Goal: Task Accomplishment & Management: Manage account settings

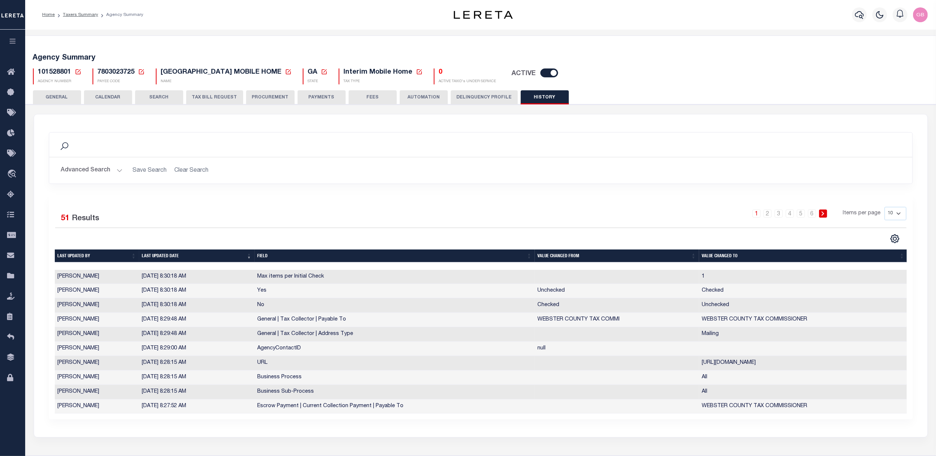
click at [79, 71] on icon at bounding box center [78, 71] width 5 height 5
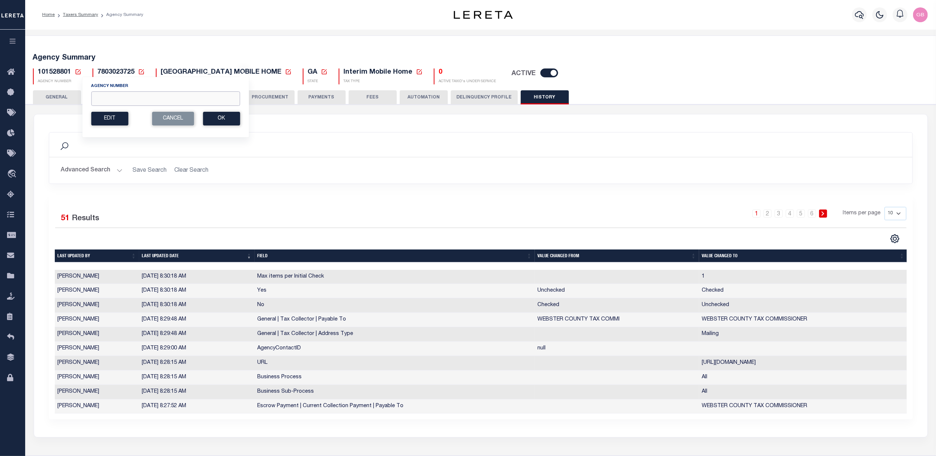
drag, startPoint x: 123, startPoint y: 99, endPoint x: 122, endPoint y: 77, distance: 21.9
click at [123, 96] on input "Agency Number" at bounding box center [165, 98] width 149 height 14
type input "420840000"
click at [216, 123] on button "Ok" at bounding box center [221, 119] width 37 height 14
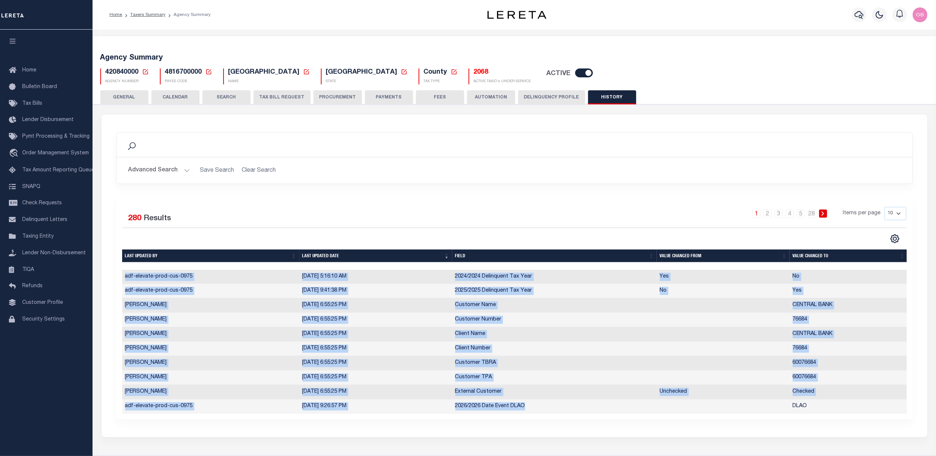
drag, startPoint x: 463, startPoint y: 421, endPoint x: 732, endPoint y: 405, distance: 270.4
click at [732, 405] on div "Selected 280 Results 1 2 3 4 5 … 28 Items per page 10 25 50 100" at bounding box center [514, 307] width 797 height 224
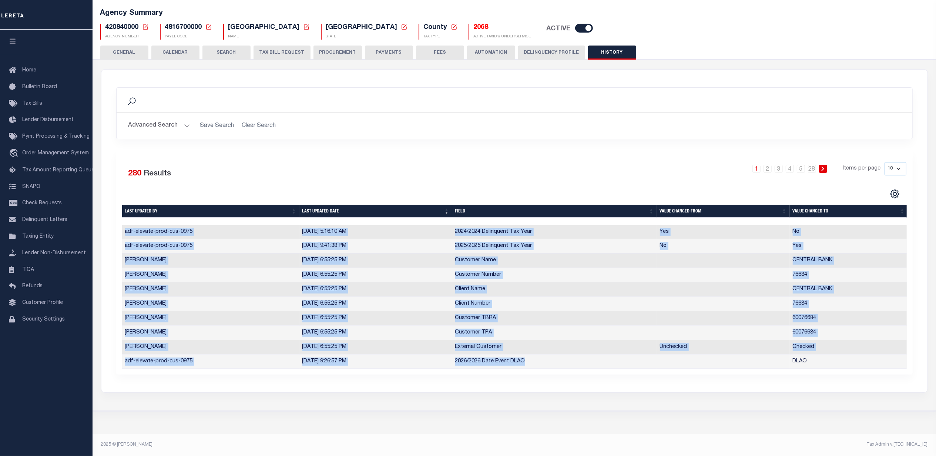
click at [861, 262] on td "CENTRAL BANK" at bounding box center [849, 261] width 118 height 14
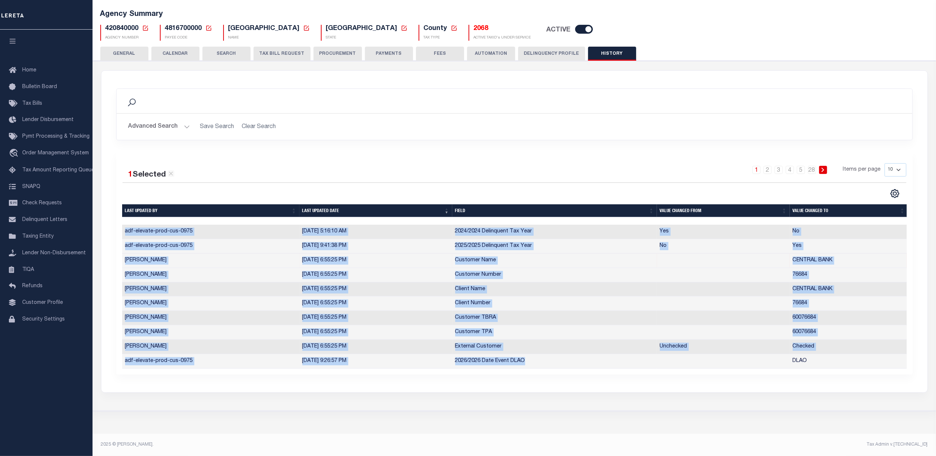
scroll to position [50, 0]
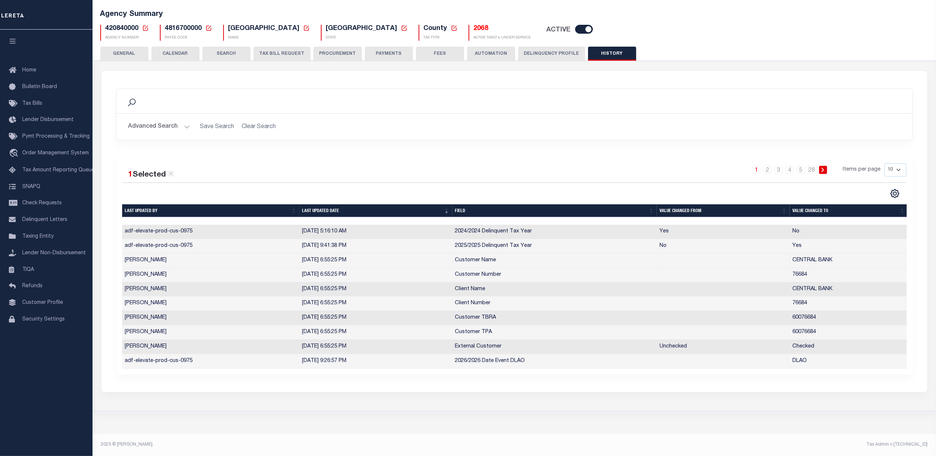
click at [897, 163] on select "10 25 50 100" at bounding box center [896, 169] width 22 height 13
select select "100"
click at [885, 163] on select "10 25 50 100" at bounding box center [896, 169] width 22 height 13
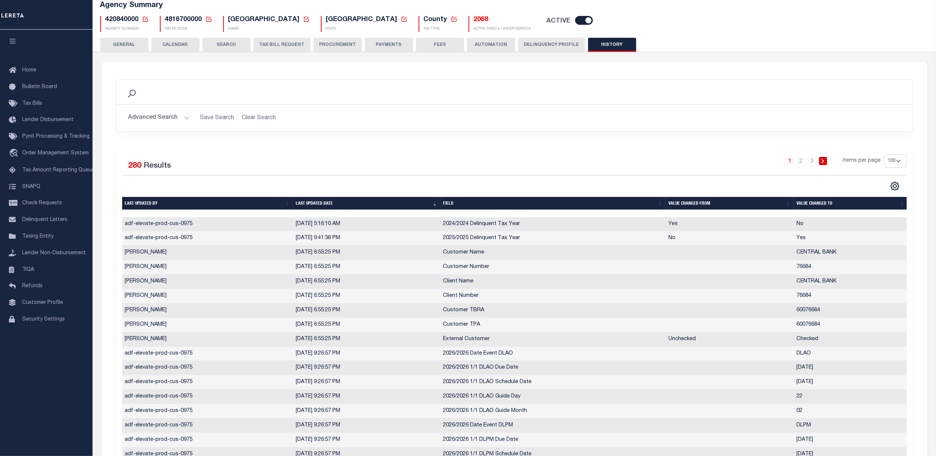
scroll to position [0, 0]
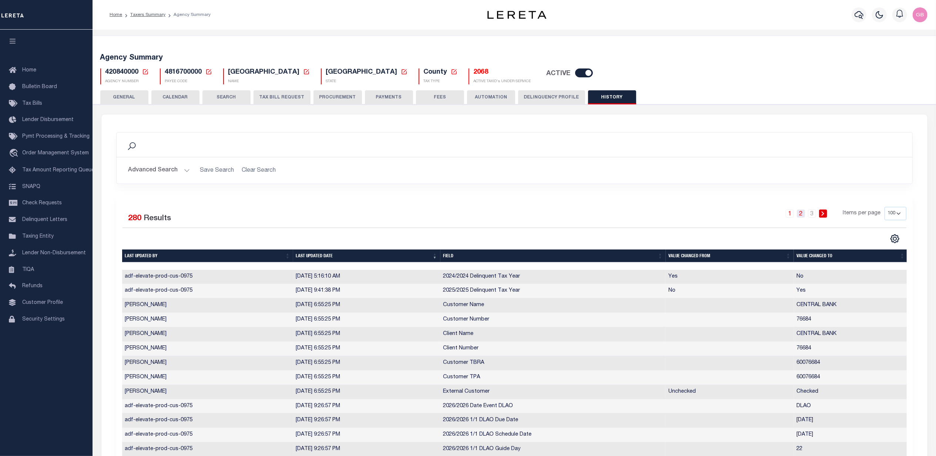
click at [802, 214] on link "2" at bounding box center [801, 214] width 8 height 8
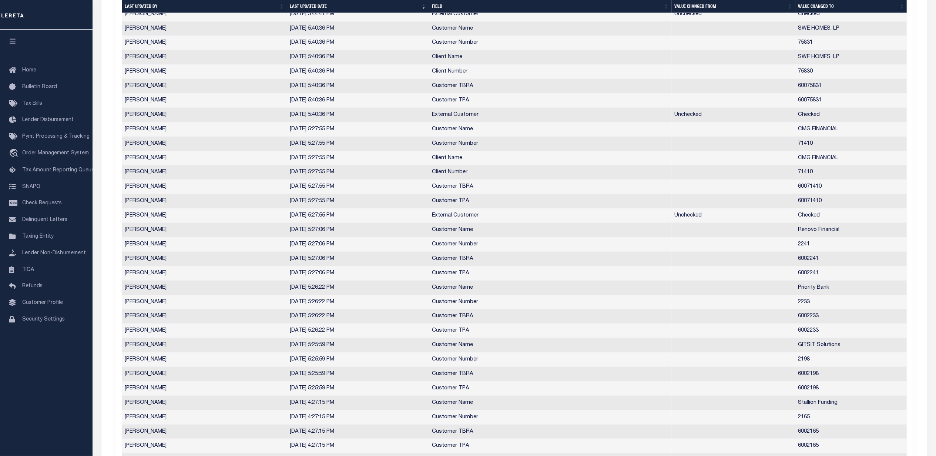
scroll to position [167, 0]
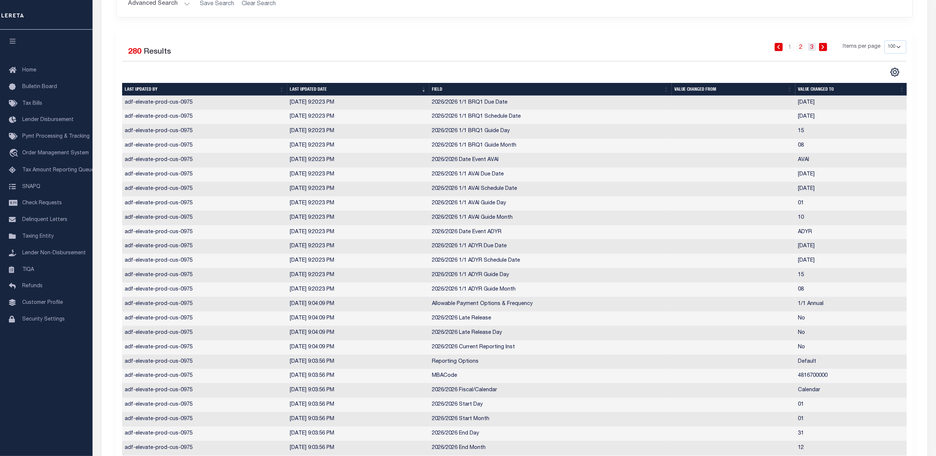
click at [815, 48] on link "3" at bounding box center [812, 47] width 8 height 8
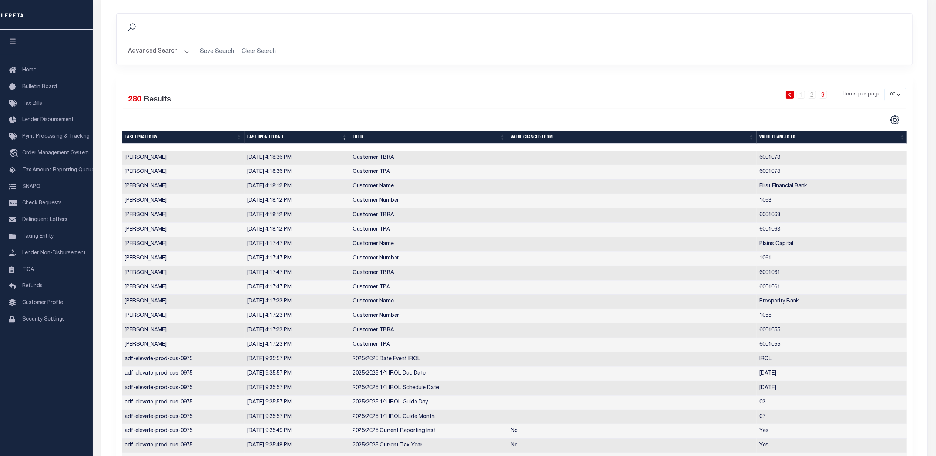
scroll to position [24, 0]
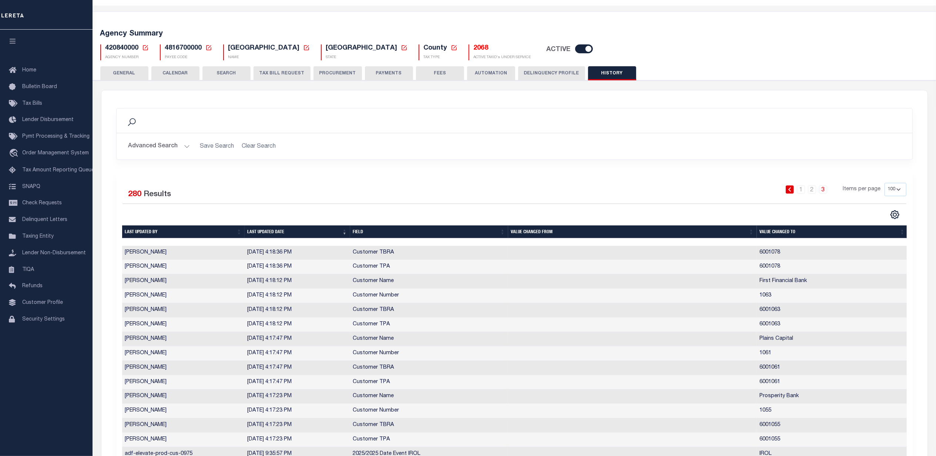
click at [274, 76] on button "TAX BILL REQUEST" at bounding box center [282, 73] width 57 height 14
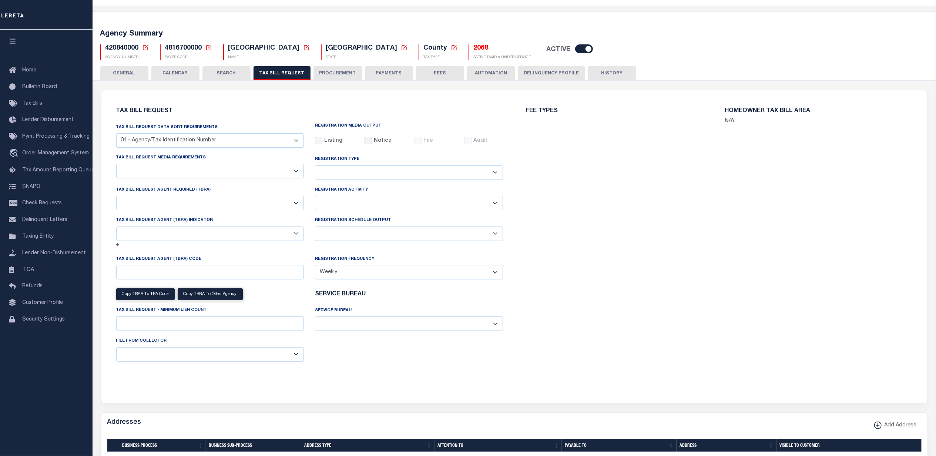
select select "28"
checkbox input "false"
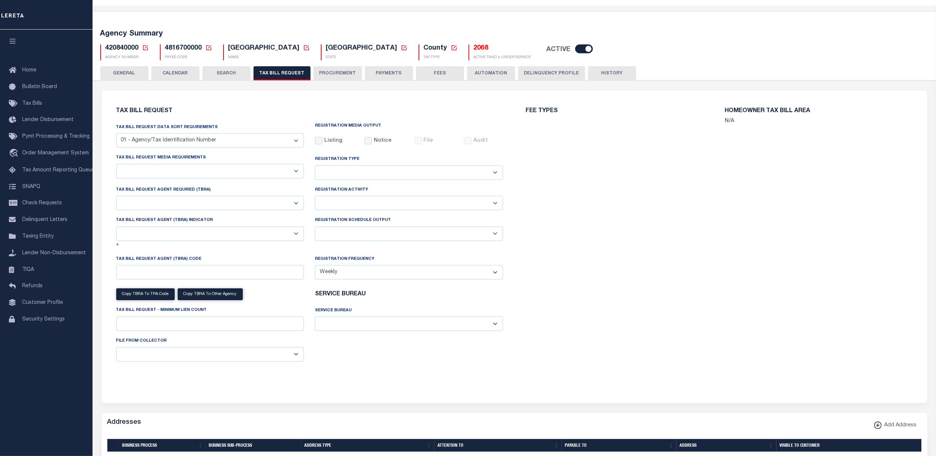
select select "22"
select select "true"
select select "14"
select select
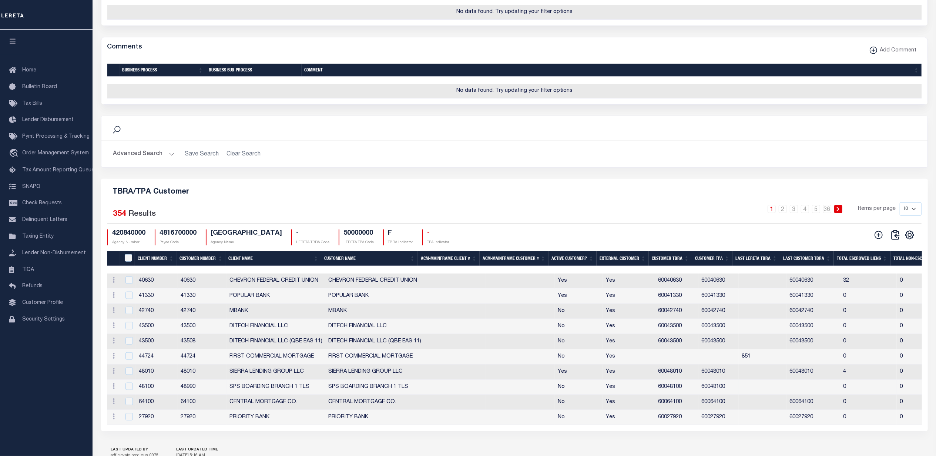
scroll to position [811, 0]
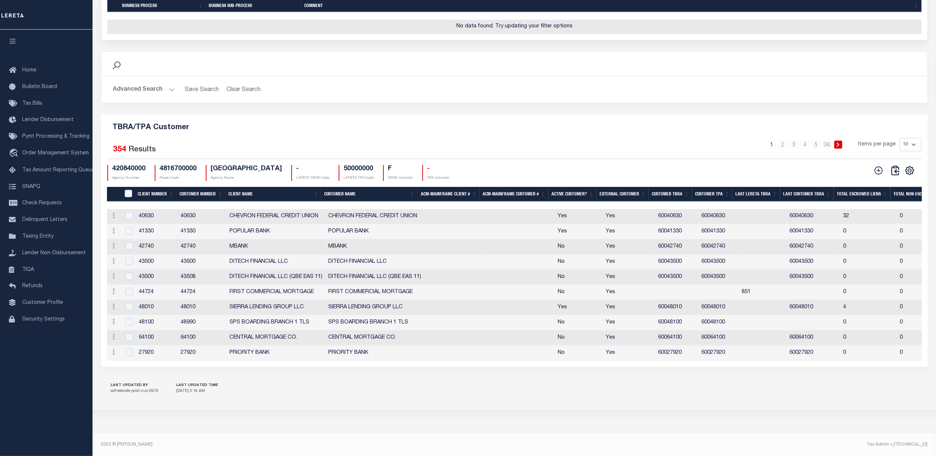
drag, startPoint x: 622, startPoint y: 194, endPoint x: 602, endPoint y: 266, distance: 74.0
click at [622, 194] on th "External Customer" at bounding box center [623, 194] width 52 height 15
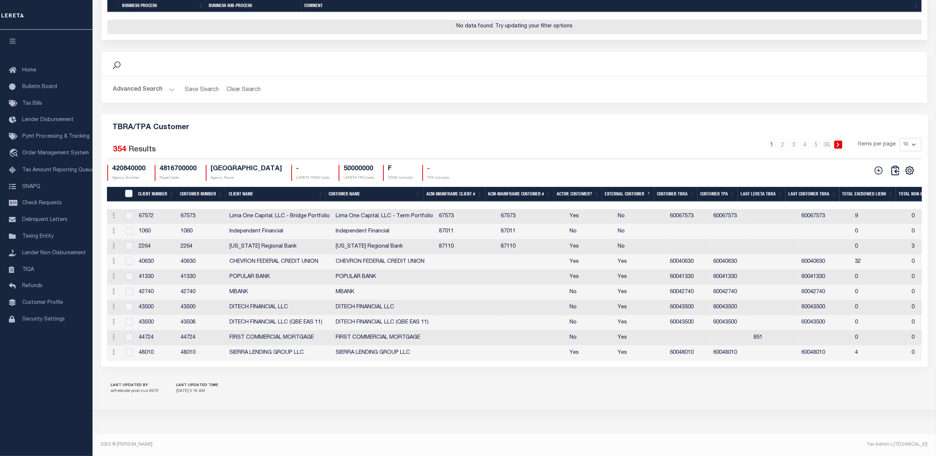
click at [913, 143] on select "10 25 50 100" at bounding box center [911, 144] width 22 height 13
select select "100"
click at [900, 138] on select "10 25 50 100" at bounding box center [911, 144] width 22 height 13
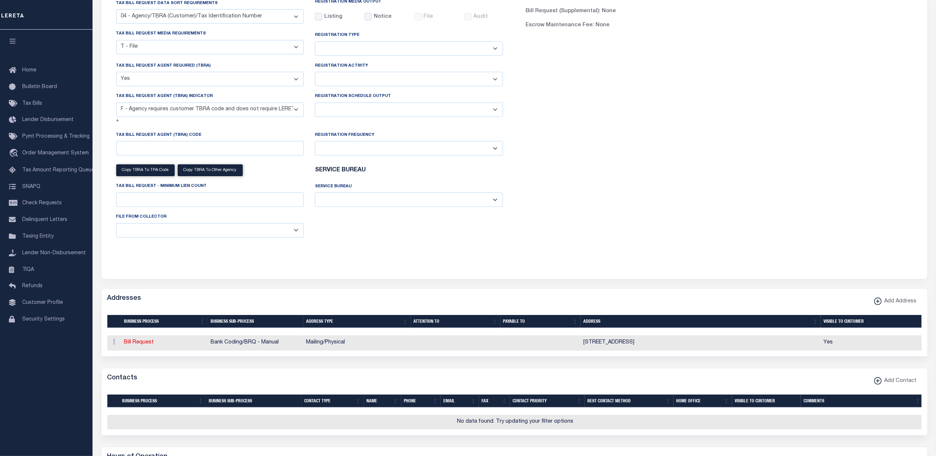
scroll to position [0, 0]
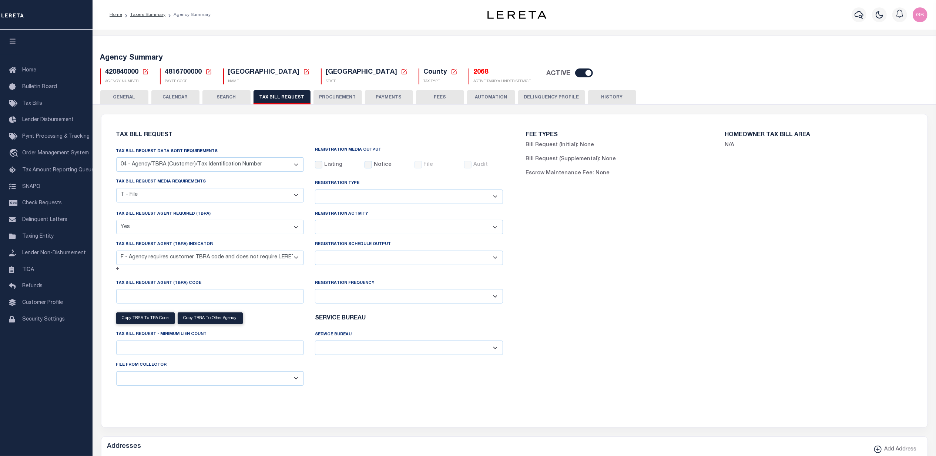
click at [604, 97] on button "HISTORY" at bounding box center [612, 97] width 48 height 14
select select "100"
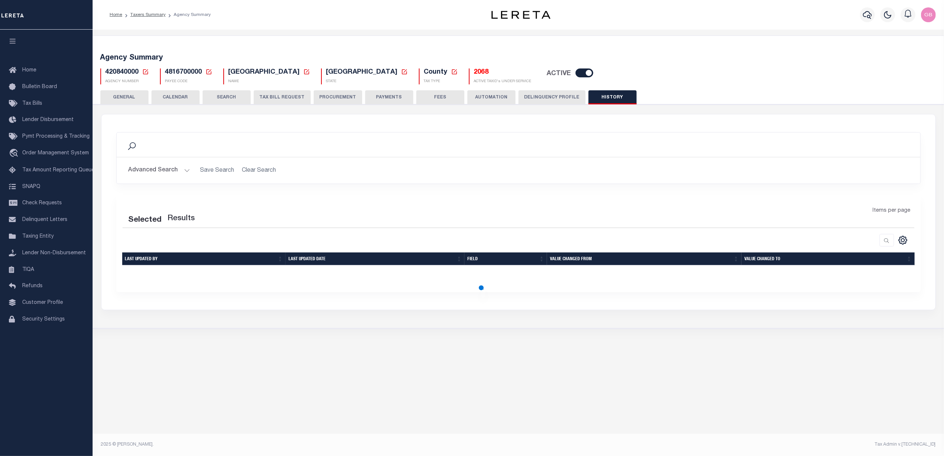
select select "100"
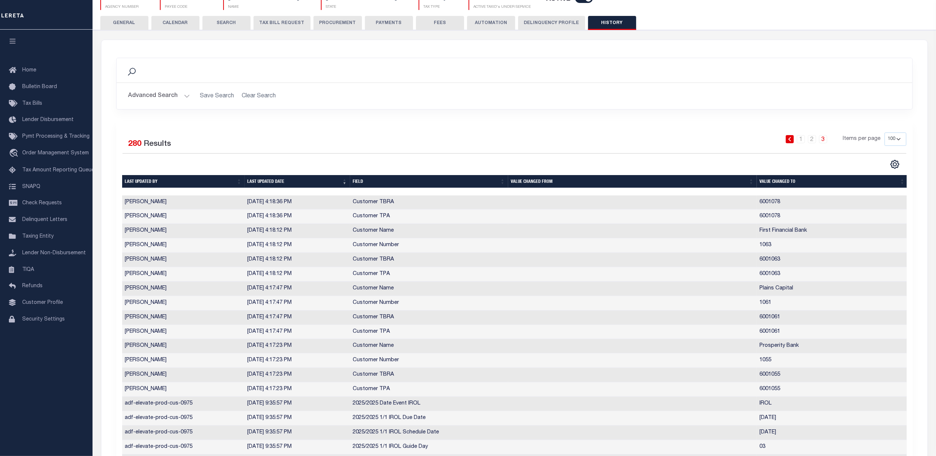
scroll to position [197, 0]
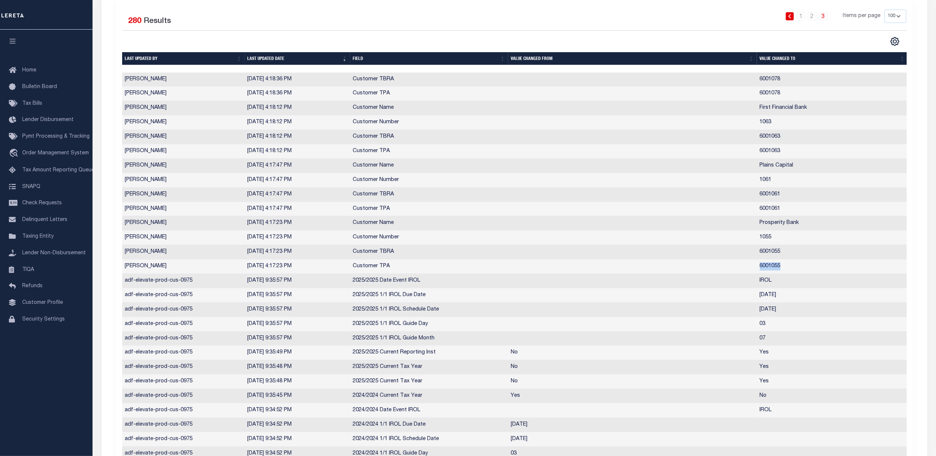
drag, startPoint x: 782, startPoint y: 270, endPoint x: 760, endPoint y: 271, distance: 22.6
click at [760, 271] on td "6001055" at bounding box center [832, 267] width 151 height 14
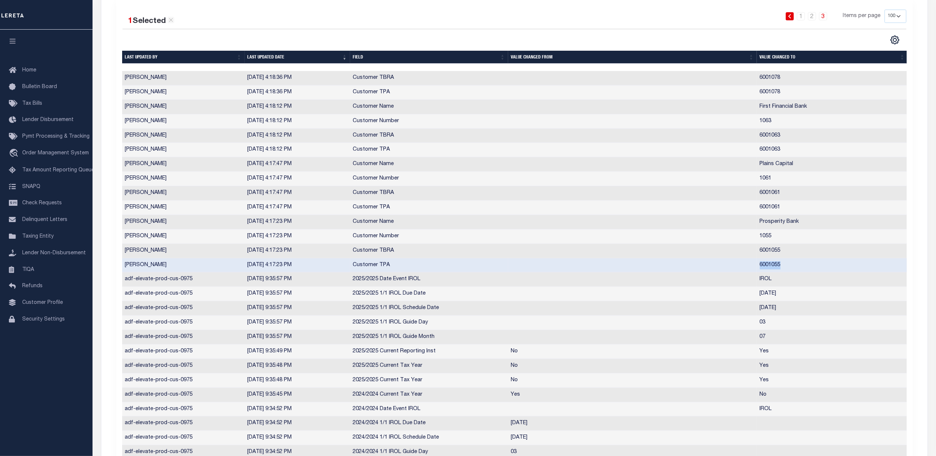
copy td "6001055"
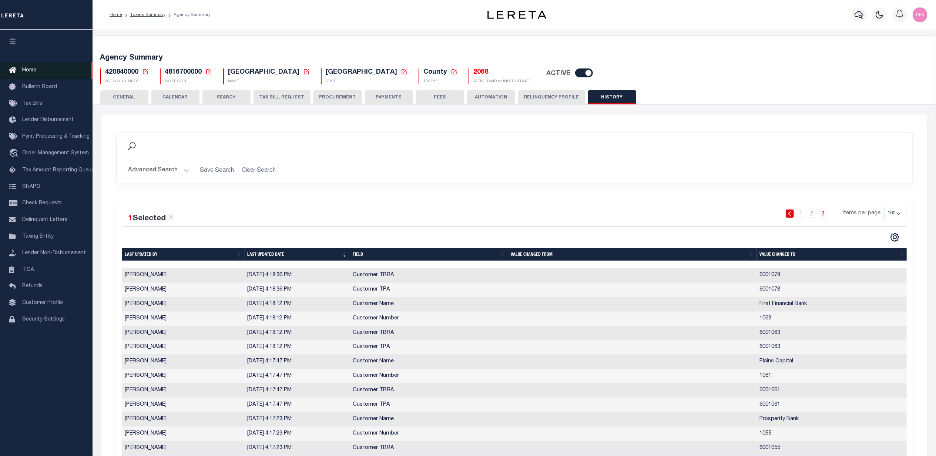
click at [30, 69] on span "Home" at bounding box center [29, 70] width 14 height 5
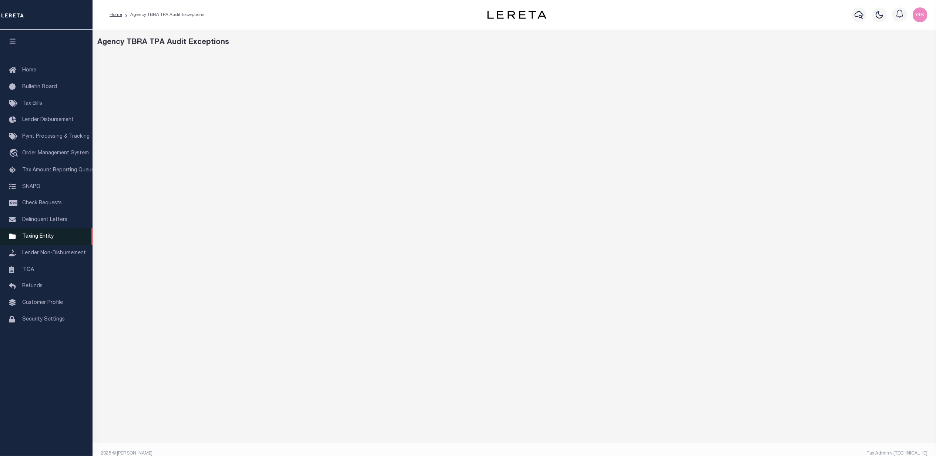
click at [27, 235] on span "Taxing Entity" at bounding box center [37, 236] width 31 height 5
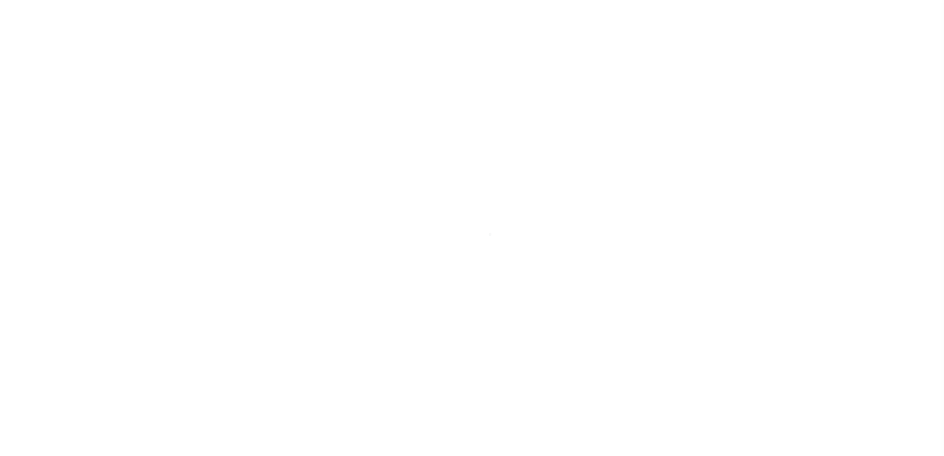
select select
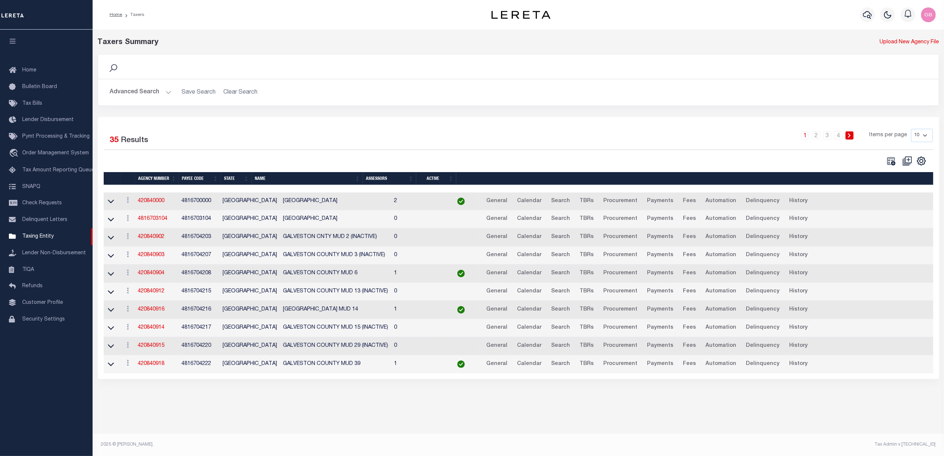
click at [127, 95] on button "Advanced Search" at bounding box center [140, 92] width 61 height 14
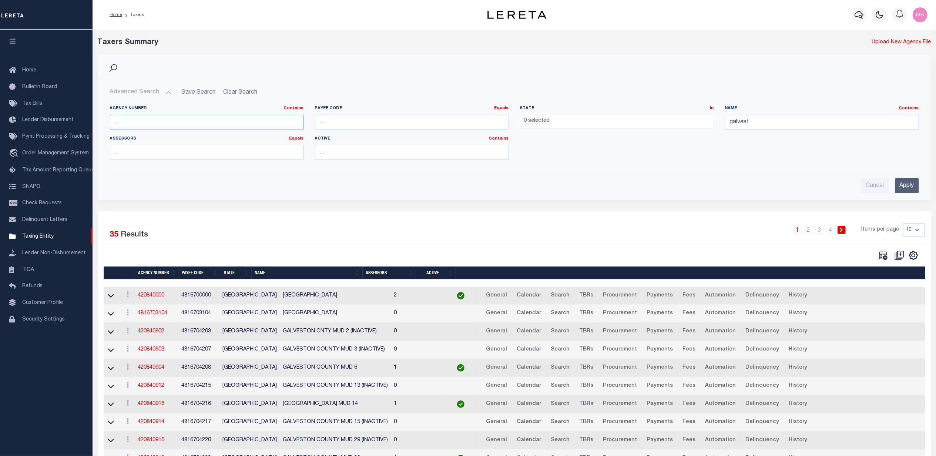
click at [141, 122] on input "text" at bounding box center [207, 122] width 194 height 15
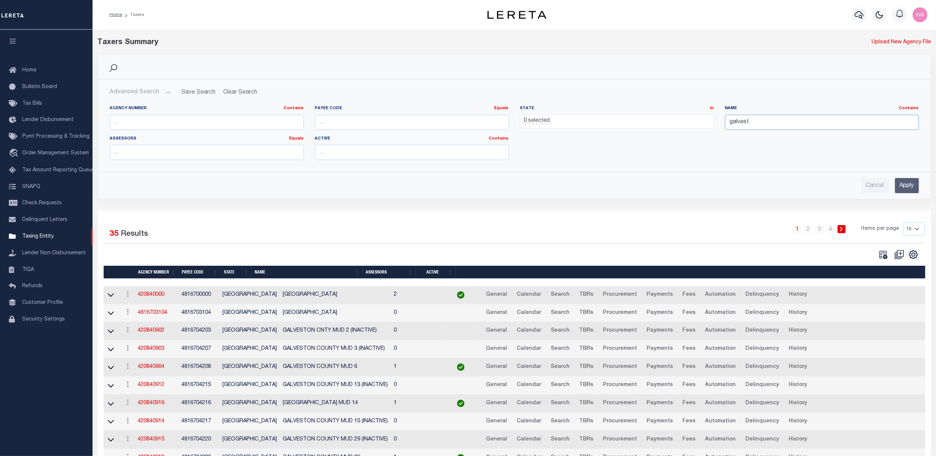
drag, startPoint x: 781, startPoint y: 119, endPoint x: 676, endPoint y: 125, distance: 105.3
click at [675, 126] on div "Agency Number Contains Contains Is Payee Code Equals Equals Is Not Equal To Is …" at bounding box center [514, 136] width 821 height 60
click at [230, 118] on input "text" at bounding box center [207, 122] width 194 height 15
type input "450290000"
click at [911, 188] on input "Apply" at bounding box center [907, 185] width 24 height 15
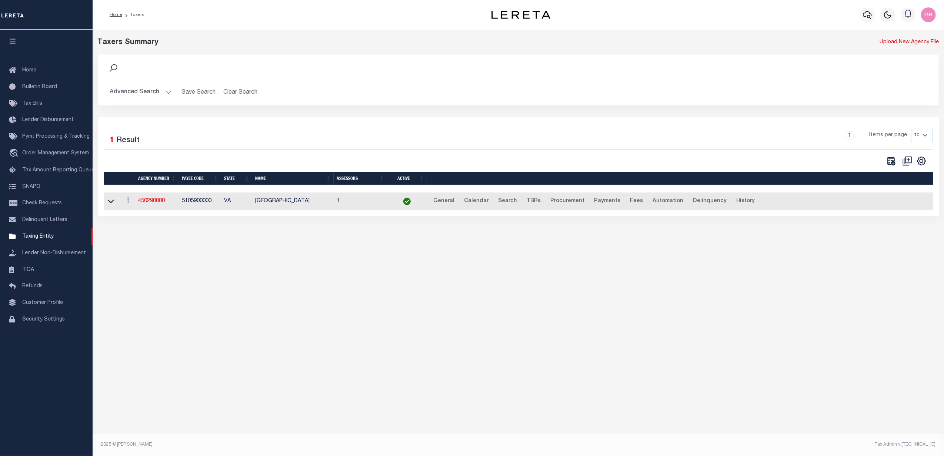
click at [144, 197] on td "450290000" at bounding box center [157, 202] width 44 height 18
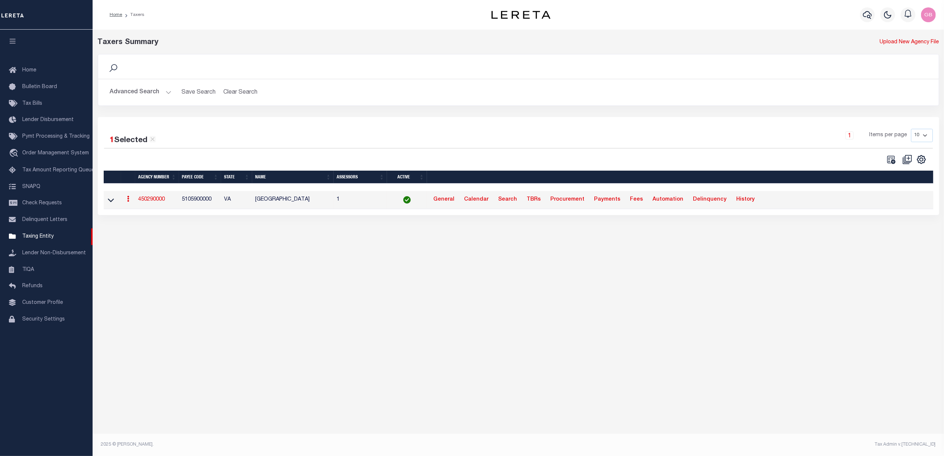
click at [141, 202] on link "450290000" at bounding box center [151, 199] width 27 height 5
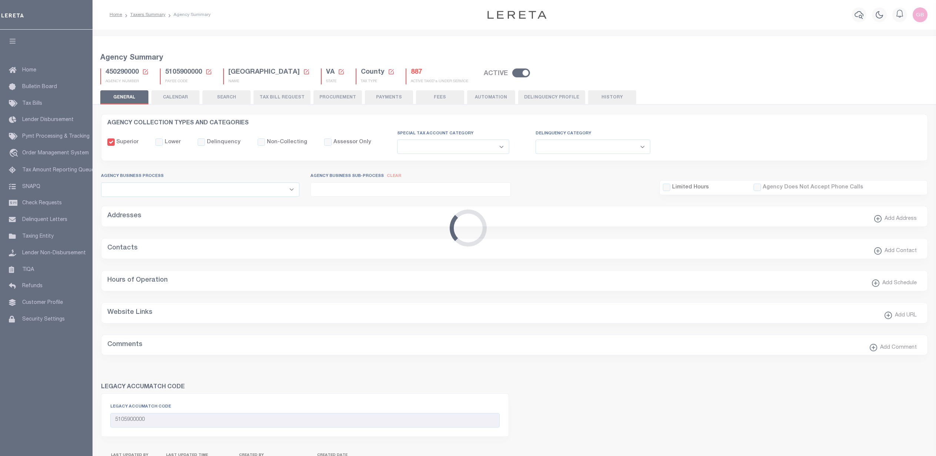
select select
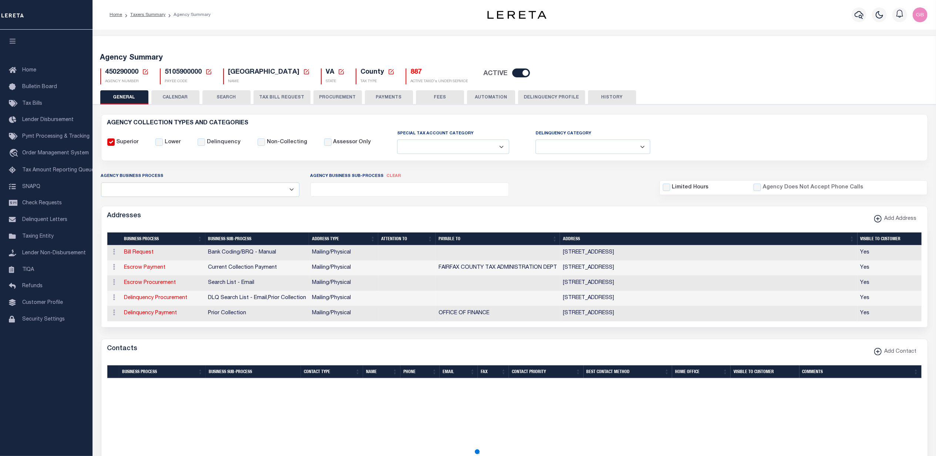
click at [279, 95] on button "TAX BILL REQUEST" at bounding box center [282, 97] width 57 height 14
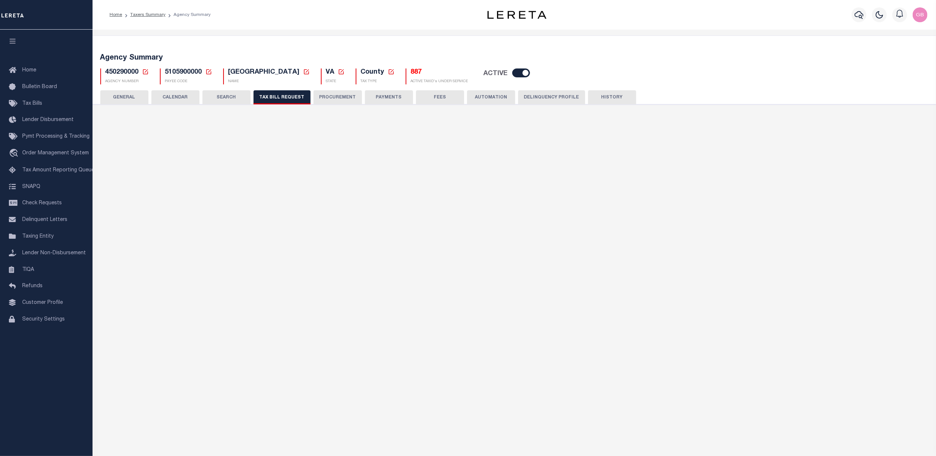
select select "28"
select select "22"
select select "true"
select select "9"
select select "1"
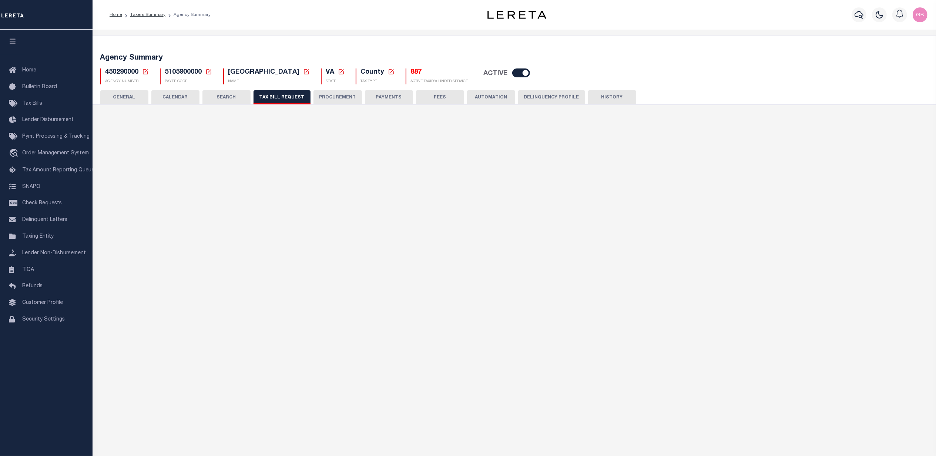
type input "930"
select select
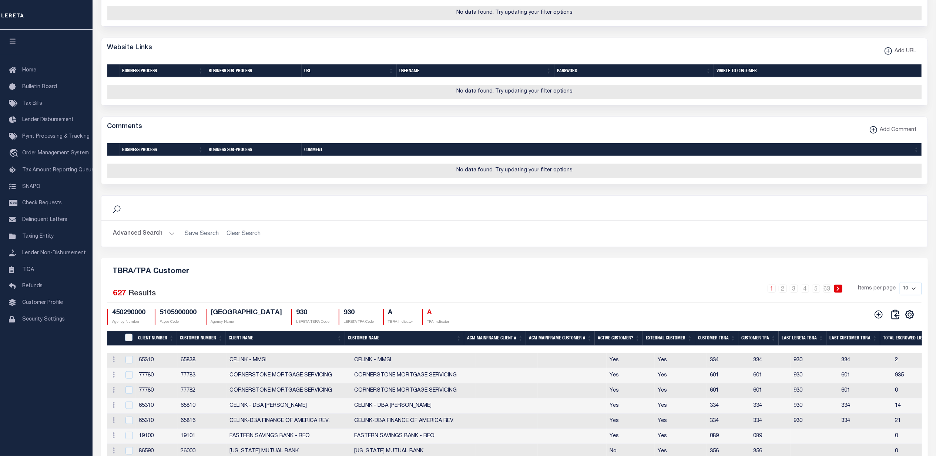
scroll to position [816, 0]
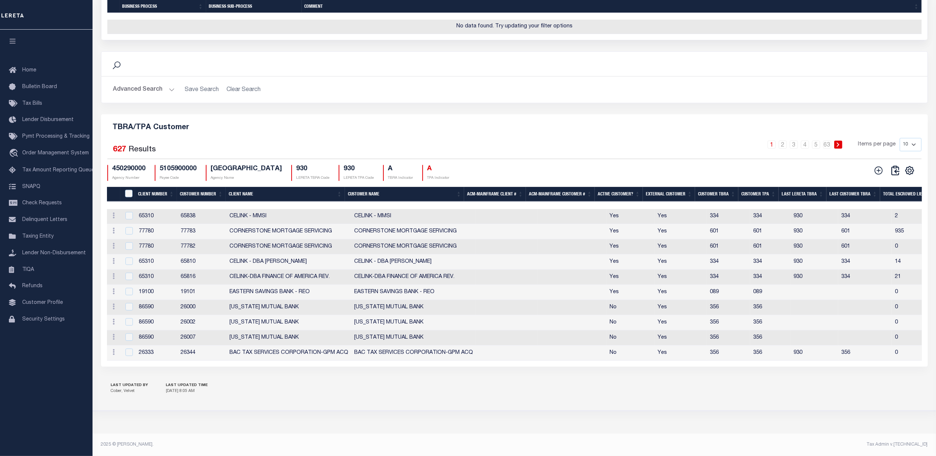
click at [673, 188] on th "External Customer" at bounding box center [669, 194] width 52 height 15
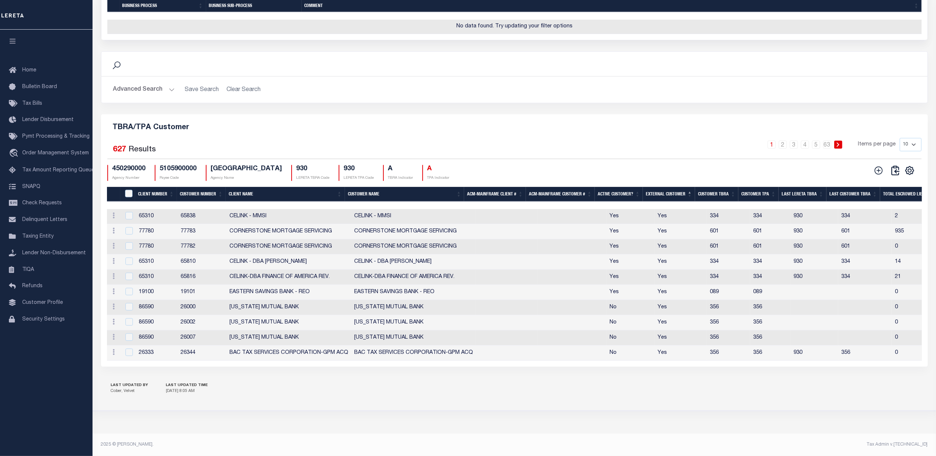
scroll to position [612, 0]
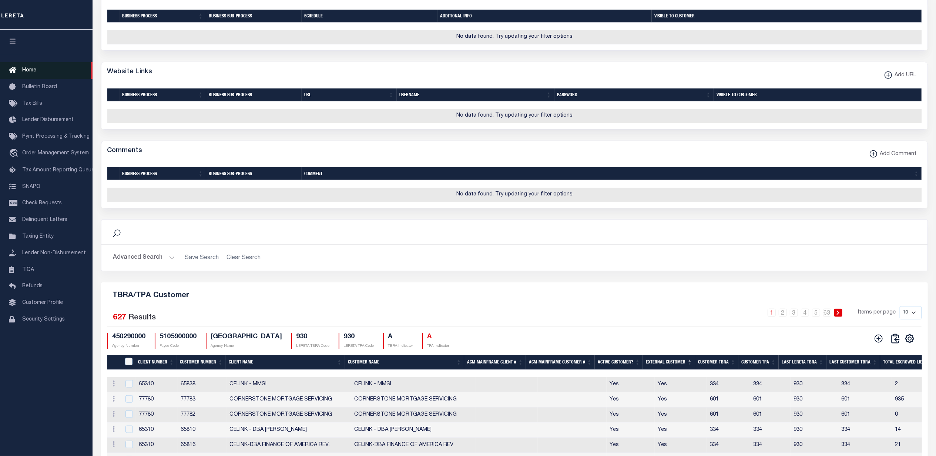
click at [24, 71] on span "Home" at bounding box center [29, 70] width 14 height 5
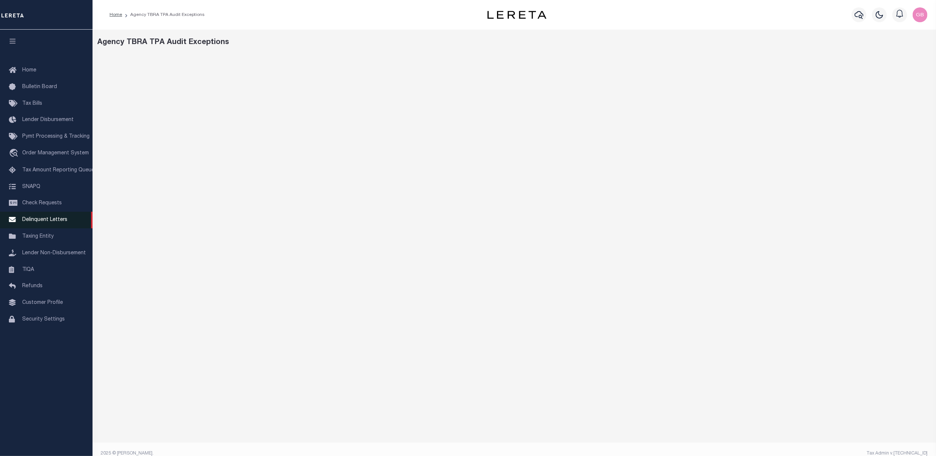
drag, startPoint x: 27, startPoint y: 242, endPoint x: 40, endPoint y: 228, distance: 18.9
click at [27, 242] on link "Taxing Entity" at bounding box center [46, 236] width 93 height 17
click at [39, 241] on link "Taxing Entity" at bounding box center [46, 236] width 93 height 17
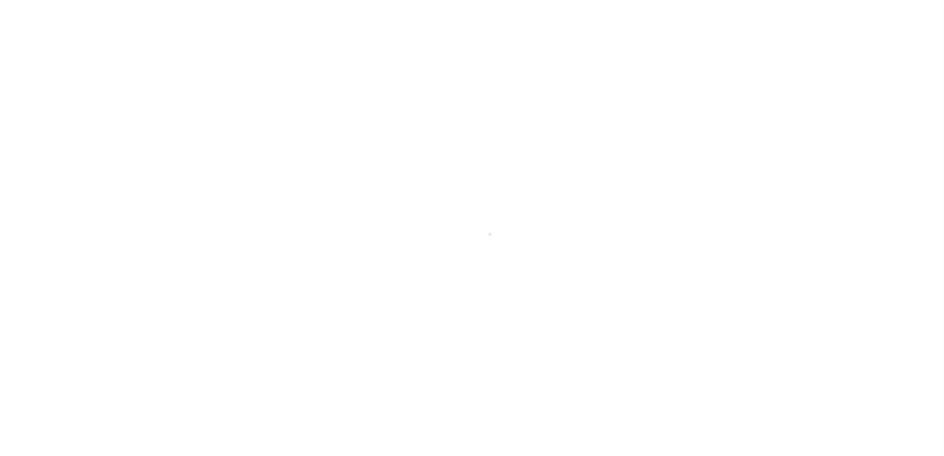
select select
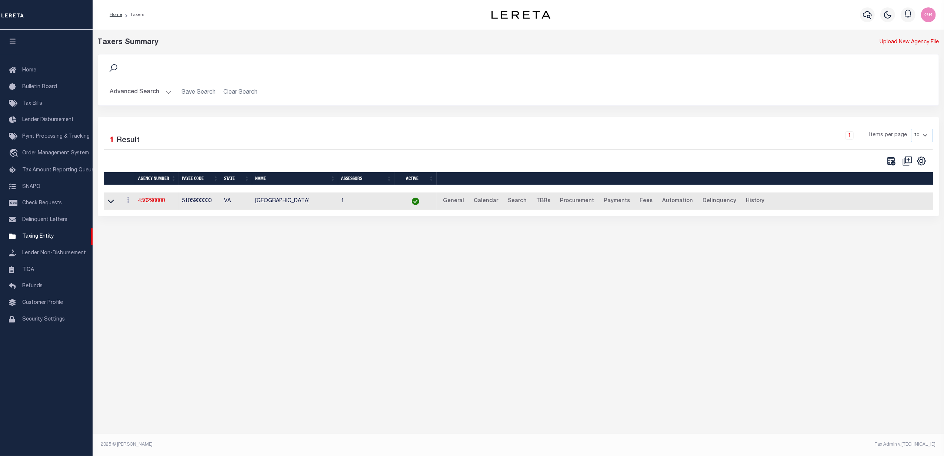
click at [145, 89] on button "Advanced Search" at bounding box center [140, 92] width 61 height 14
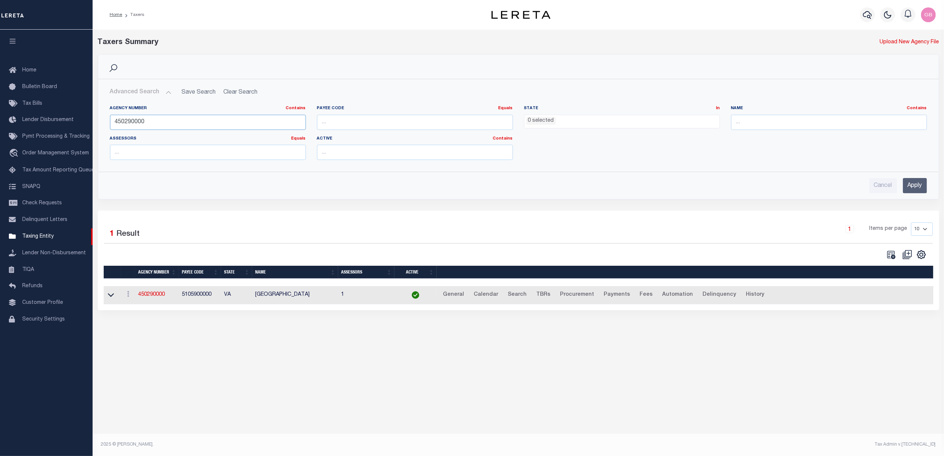
drag, startPoint x: 108, startPoint y: 124, endPoint x: 144, endPoint y: 123, distance: 35.2
click at [103, 124] on div "Agency Number Contains Contains Is 450290000 Payee Code Equals Equals Is Not Eq…" at bounding box center [519, 133] width 840 height 66
type input "360150000"
click at [914, 183] on input "Apply" at bounding box center [915, 185] width 24 height 15
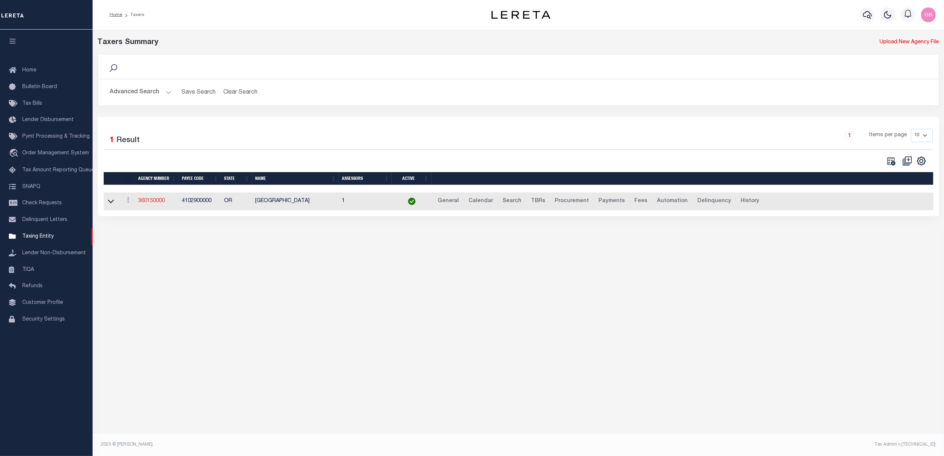
click at [144, 202] on link "360150000" at bounding box center [151, 200] width 27 height 5
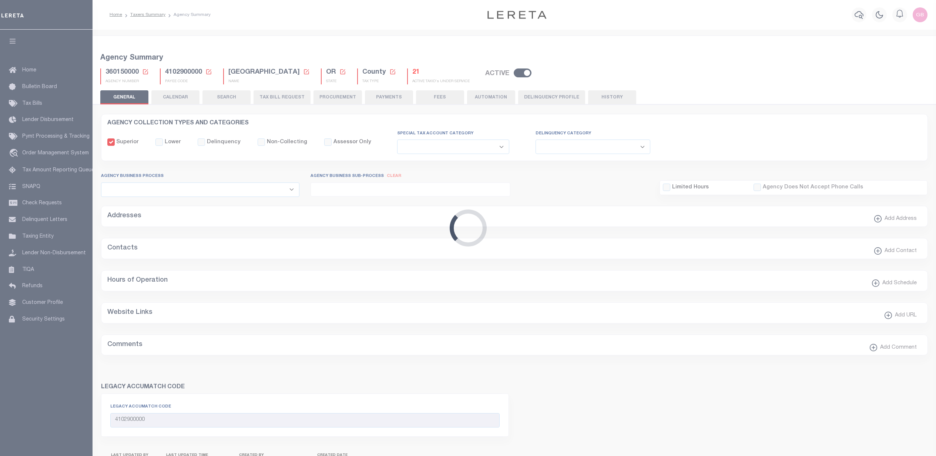
select select
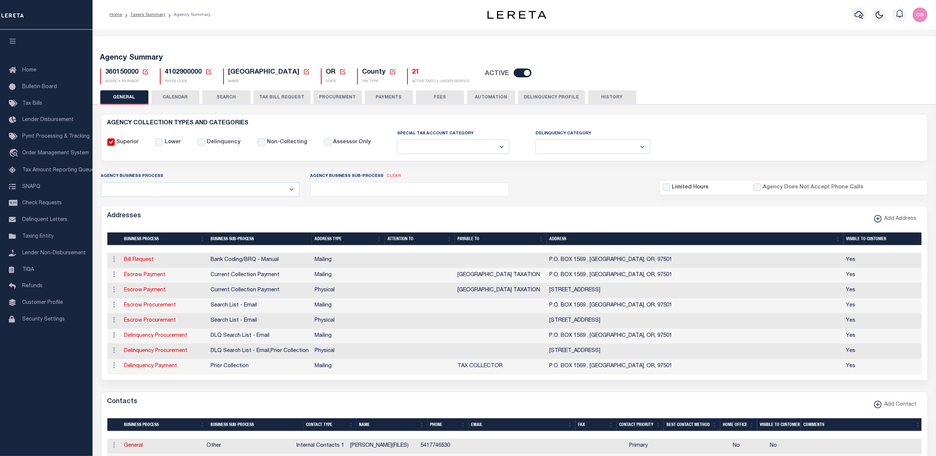
click at [268, 98] on button "TAX BILL REQUEST" at bounding box center [282, 97] width 57 height 14
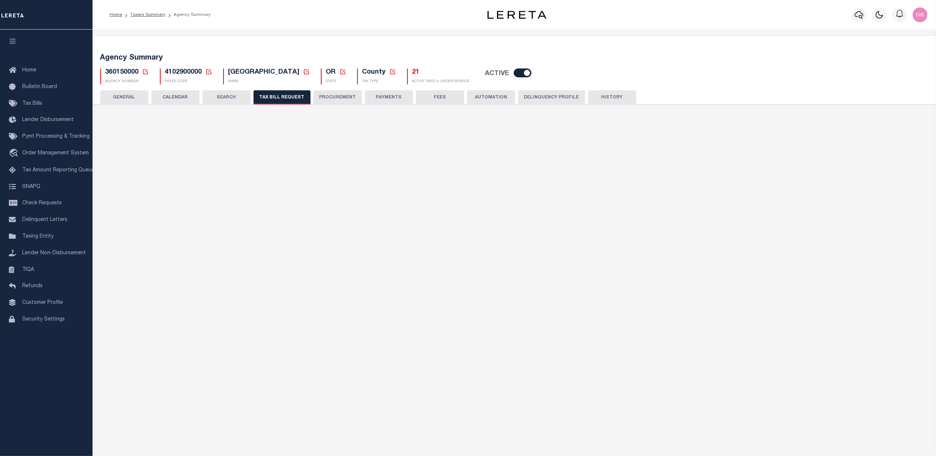
checkbox input "false"
select select "22"
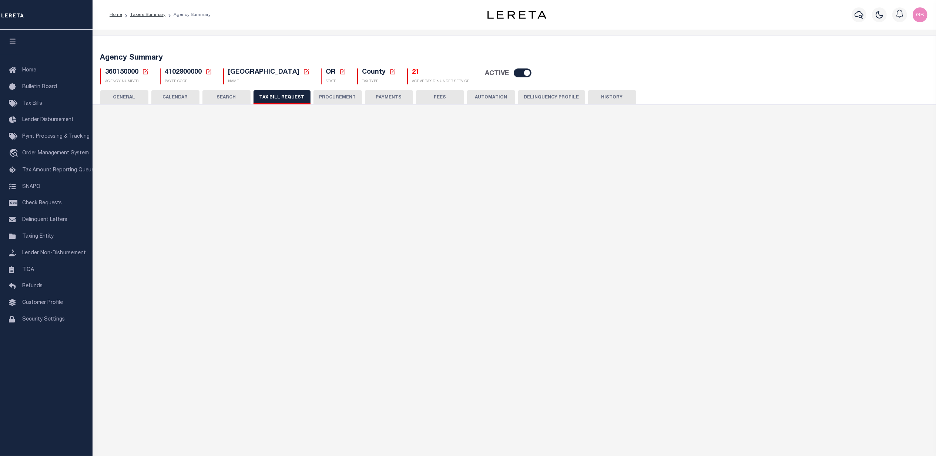
select select "true"
select select "9"
type input "LTS"
select select
type input "1"
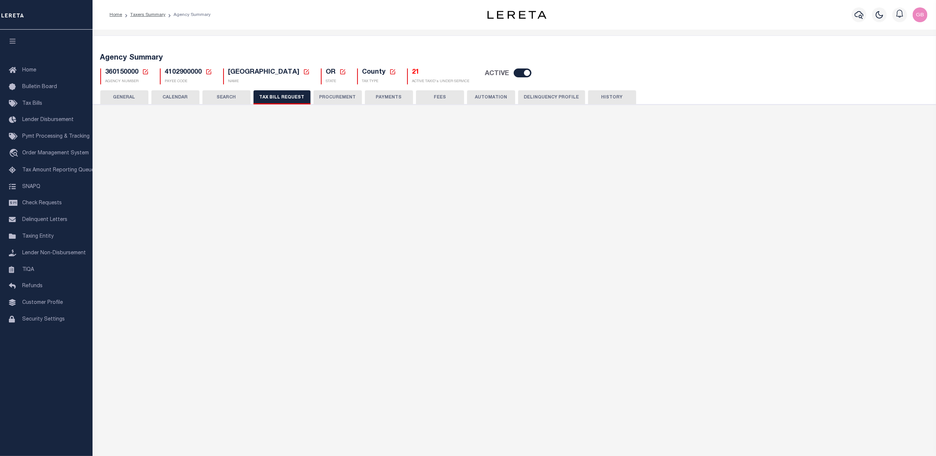
select select "4100743000"
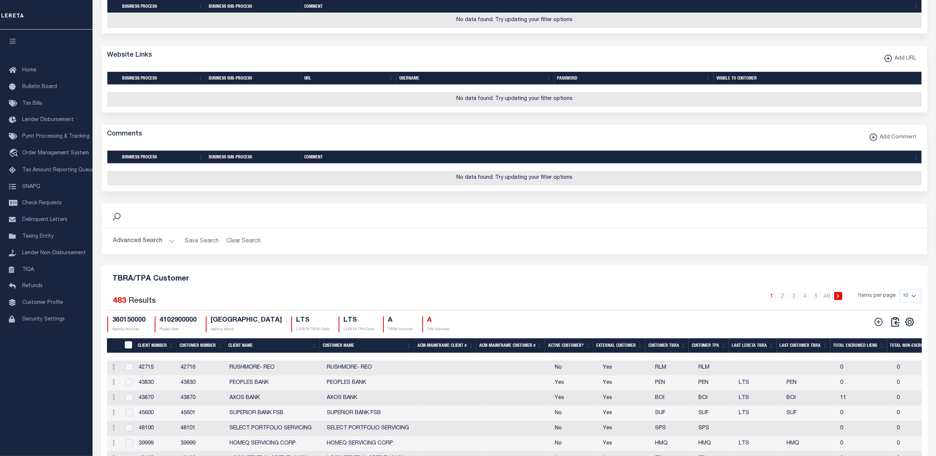
scroll to position [816, 0]
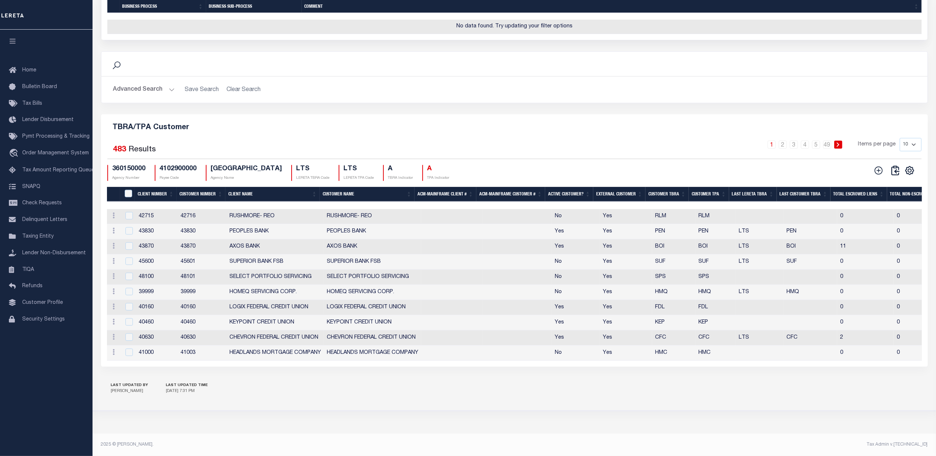
click at [620, 187] on th "External Customer" at bounding box center [620, 194] width 52 height 15
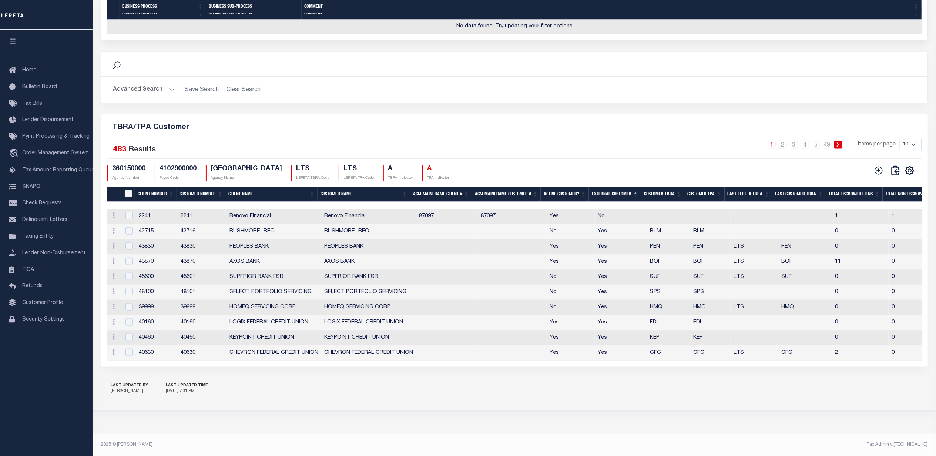
scroll to position [809, 0]
click at [914, 138] on select "10 25 50 100" at bounding box center [911, 144] width 22 height 13
select select "100"
click at [900, 138] on select "10 25 50 100" at bounding box center [911, 144] width 22 height 13
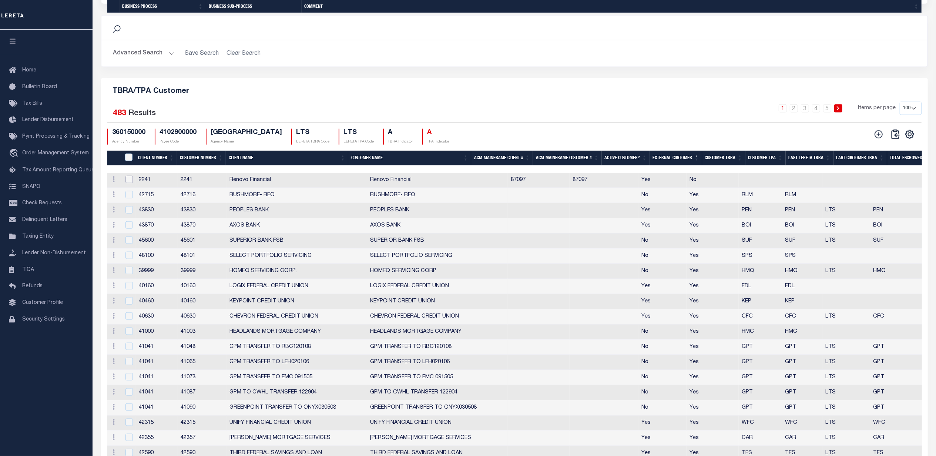
drag, startPoint x: 129, startPoint y: 212, endPoint x: 176, endPoint y: 271, distance: 75.9
click at [129, 183] on input "checkbox" at bounding box center [129, 179] width 7 height 7
checkbox input "true"
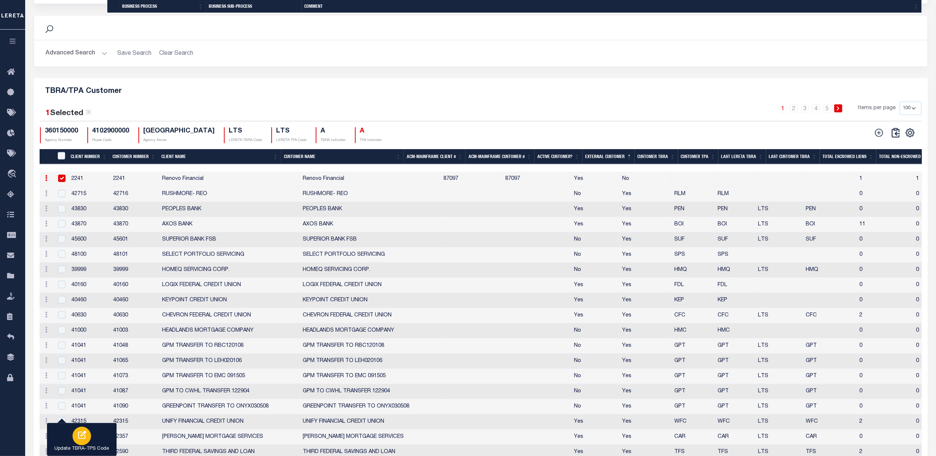
click at [84, 443] on div "button" at bounding box center [82, 436] width 19 height 19
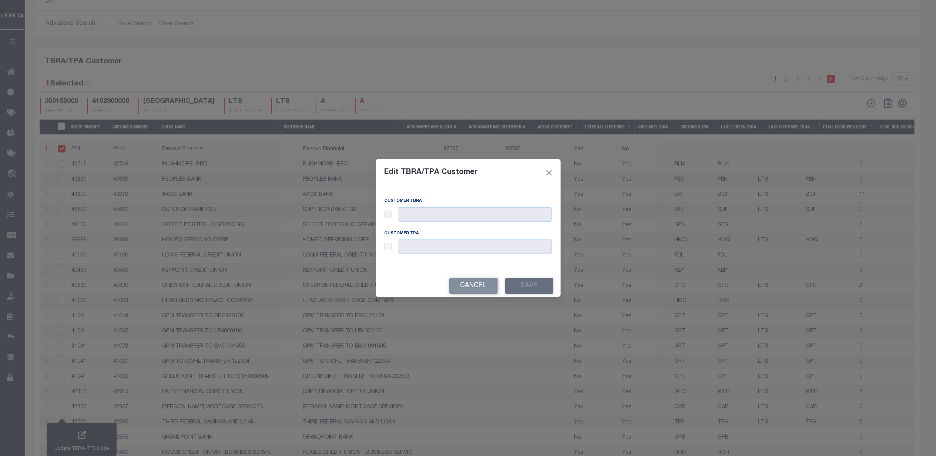
scroll to position [787, 0]
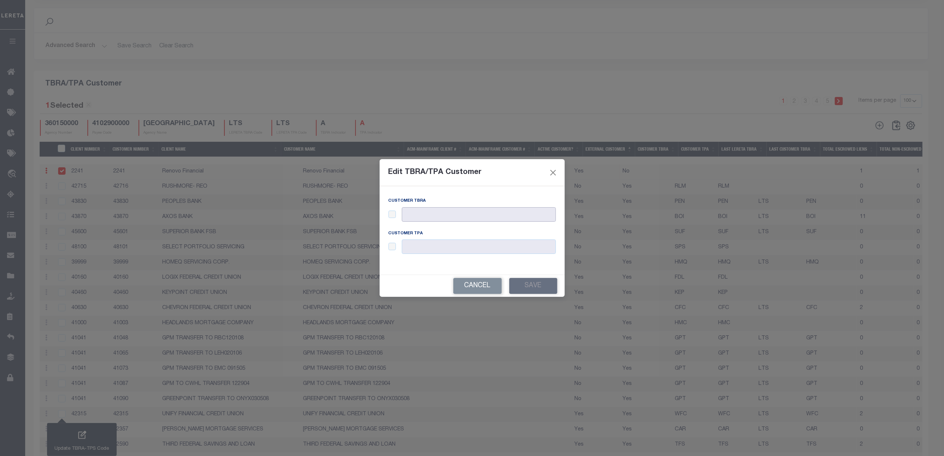
click at [444, 215] on input "text" at bounding box center [479, 214] width 154 height 14
click at [396, 214] on div at bounding box center [471, 214] width 167 height 14
click at [390, 218] on input "checkbox" at bounding box center [391, 214] width 7 height 7
checkbox input "true"
click at [436, 214] on input "text" at bounding box center [479, 214] width 154 height 14
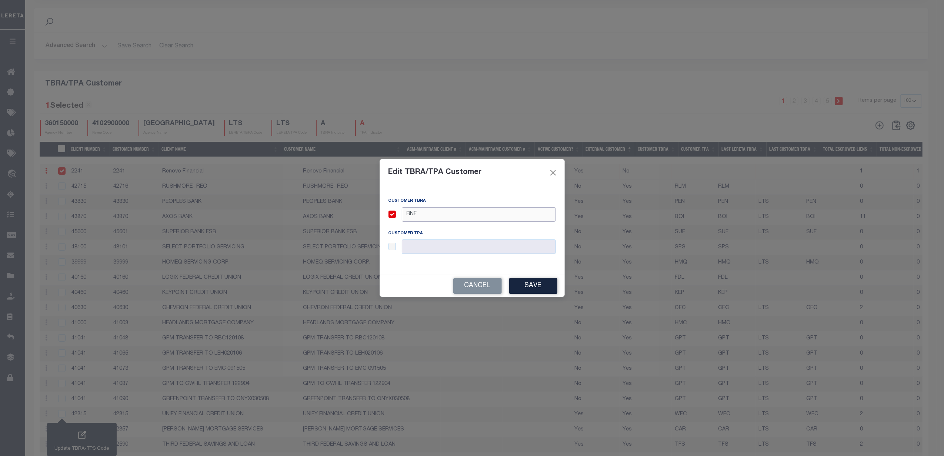
type input "RNF"
click at [392, 247] on input "checkbox" at bounding box center [391, 246] width 7 height 7
checkbox input "true"
click at [439, 250] on input "text" at bounding box center [479, 247] width 154 height 14
type input "RNF"
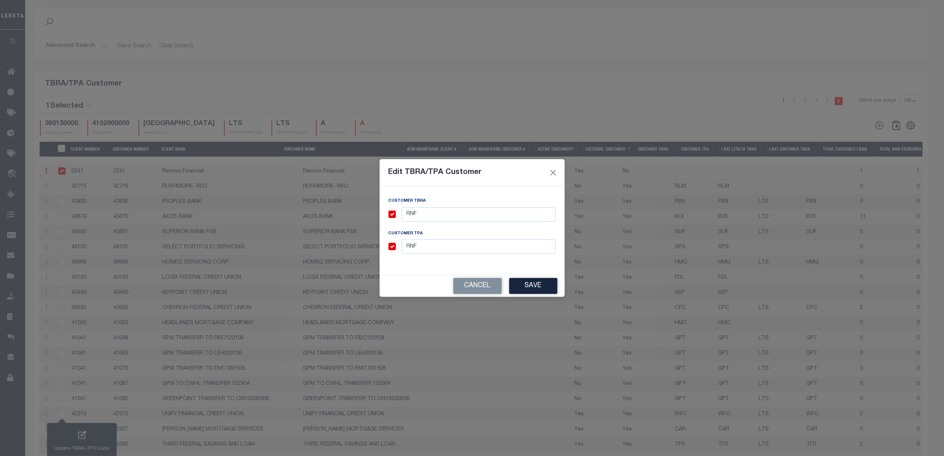
click at [520, 287] on button "Save" at bounding box center [533, 286] width 48 height 16
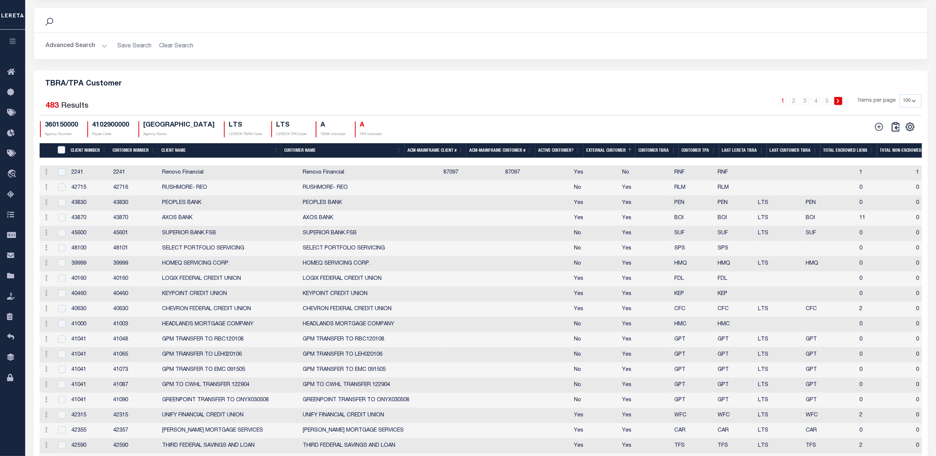
scroll to position [0, 0]
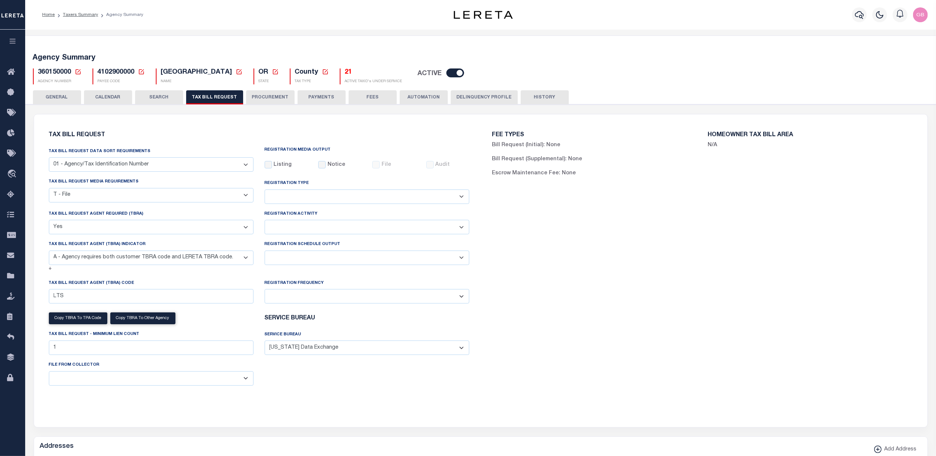
click at [540, 97] on button "HISTORY" at bounding box center [545, 97] width 48 height 14
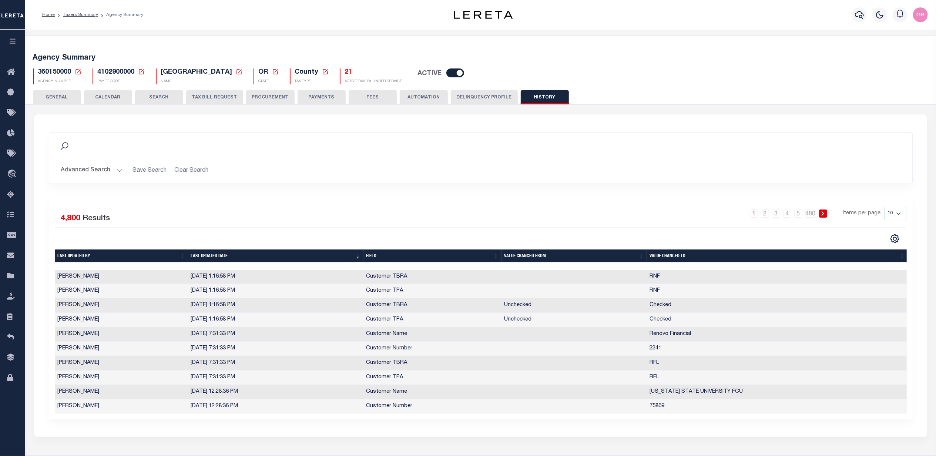
drag, startPoint x: 104, startPoint y: 381, endPoint x: 173, endPoint y: 375, distance: 69.1
click at [143, 380] on td "[PERSON_NAME]" at bounding box center [121, 378] width 133 height 14
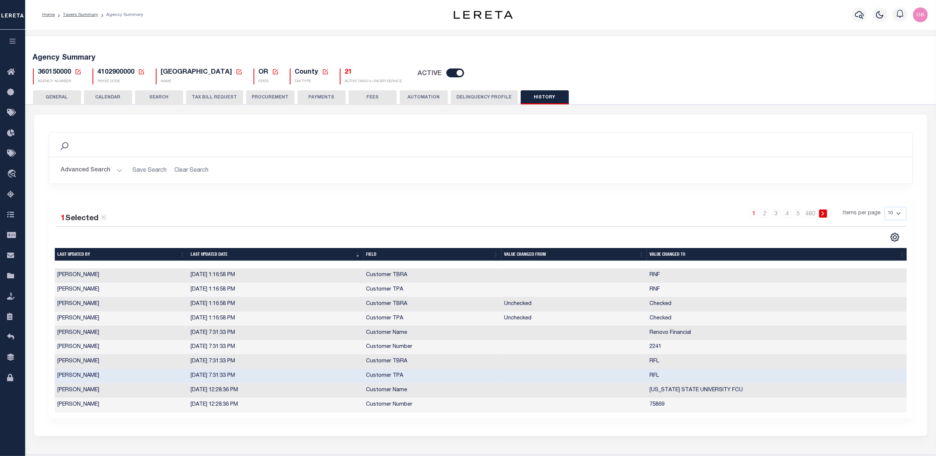
click at [207, 99] on button "TAX BILL REQUEST" at bounding box center [214, 97] width 57 height 14
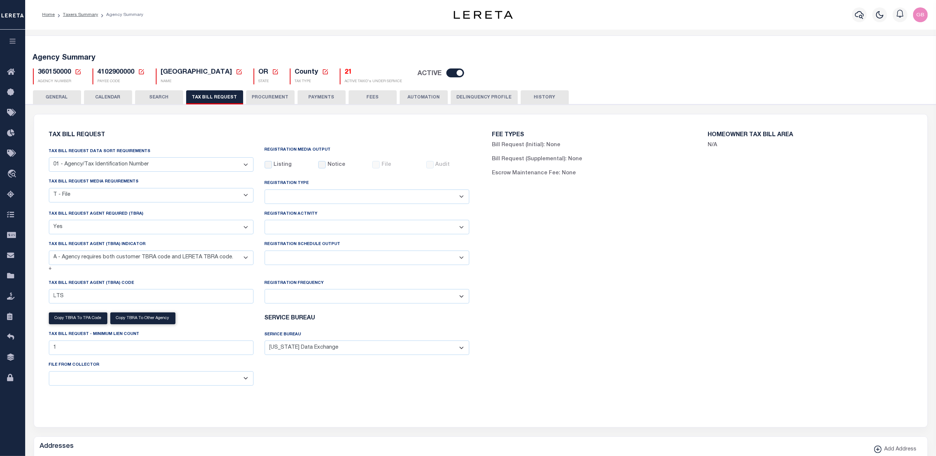
click at [545, 102] on button "HISTORY" at bounding box center [545, 97] width 48 height 14
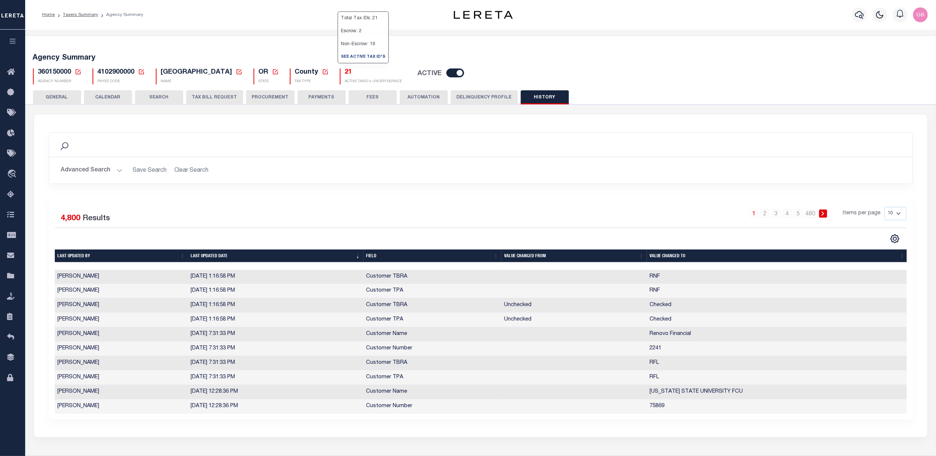
drag, startPoint x: 339, startPoint y: 70, endPoint x: 299, endPoint y: 42, distance: 49.1
click at [299, 42] on div "Agency Summary 360150000 Agency Number Edit Cancel Ok Cancel Ok" at bounding box center [481, 246] width 915 height 421
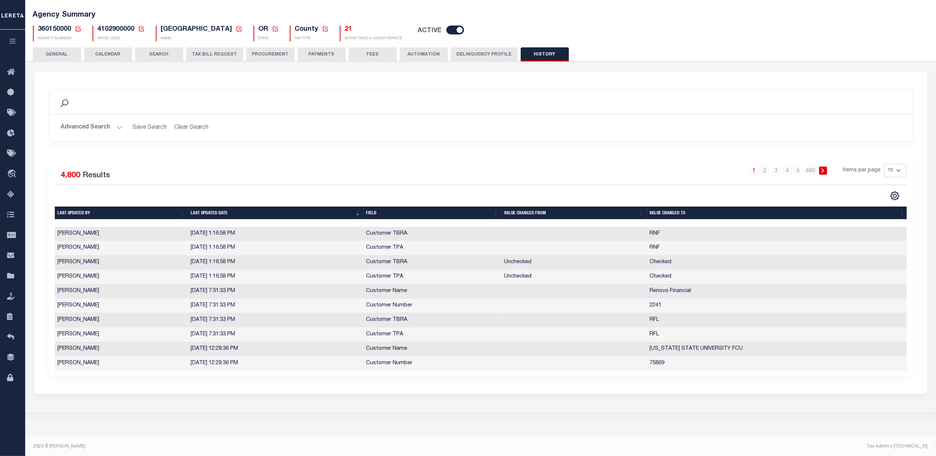
scroll to position [49, 0]
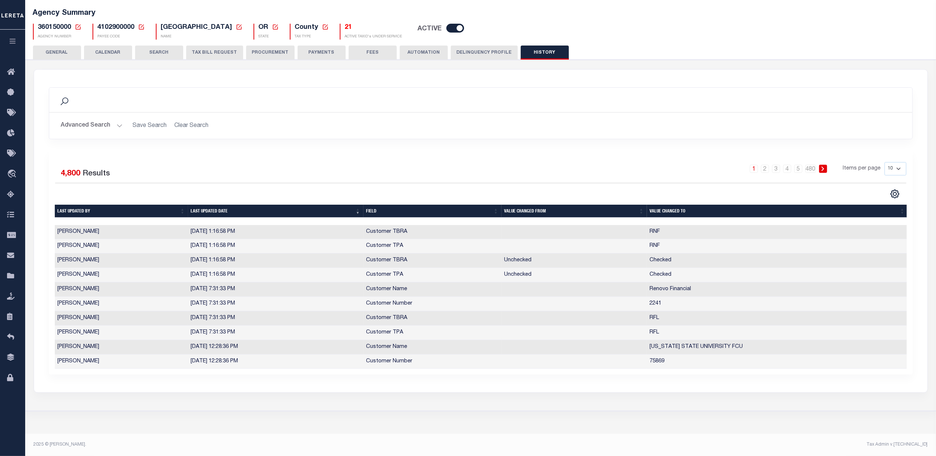
drag, startPoint x: 895, startPoint y: 166, endPoint x: 897, endPoint y: 172, distance: 6.5
click at [895, 166] on select "10 25 50 100" at bounding box center [896, 168] width 22 height 13
select select "100"
click at [885, 162] on select "10 25 50 100" at bounding box center [896, 168] width 22 height 13
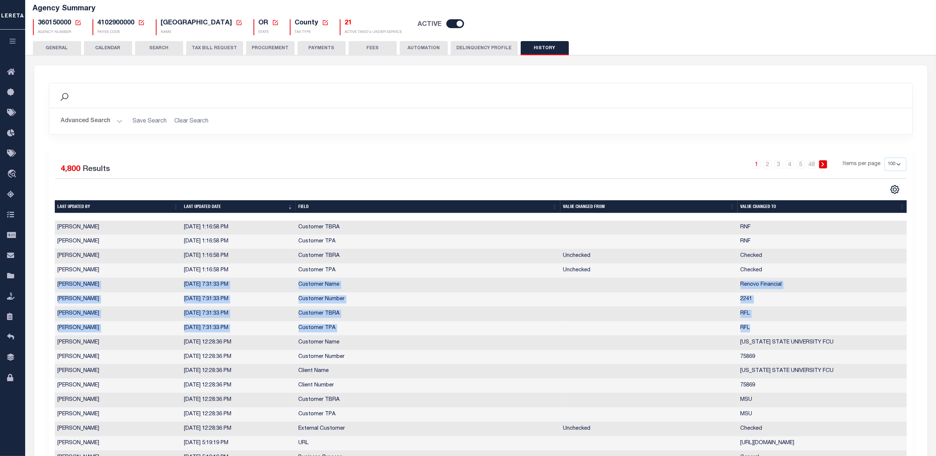
drag, startPoint x: 757, startPoint y: 327, endPoint x: 75, endPoint y: 297, distance: 682.8
click at [79, 20] on icon at bounding box center [78, 22] width 7 height 7
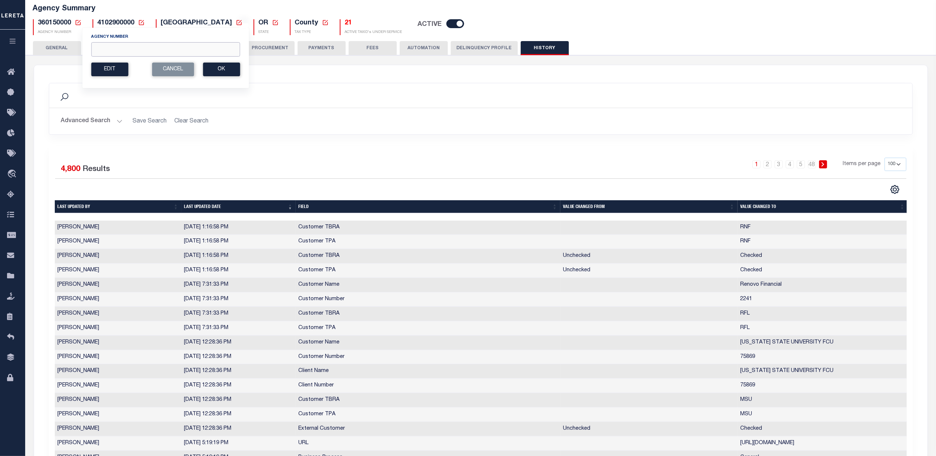
click at [134, 46] on input "Agency Number" at bounding box center [165, 49] width 149 height 14
type input "420840000"
click at [213, 75] on button "Ok" at bounding box center [221, 70] width 37 height 14
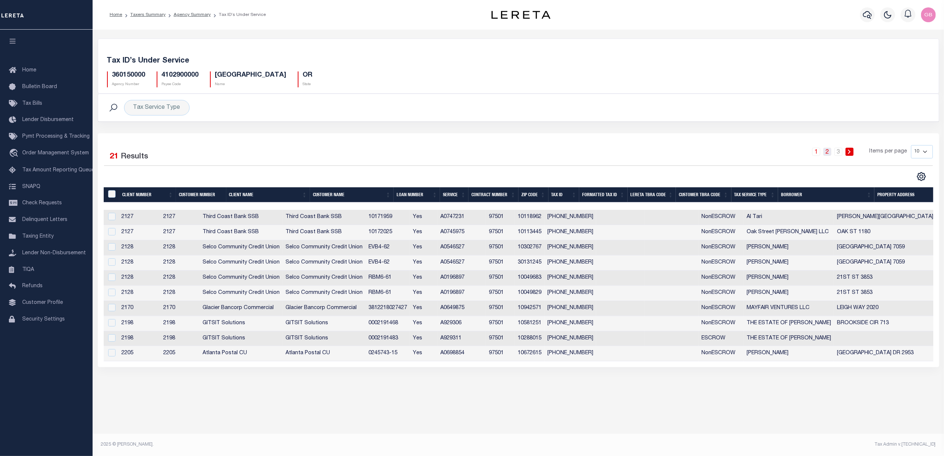
click at [828, 153] on link "2" at bounding box center [827, 152] width 8 height 8
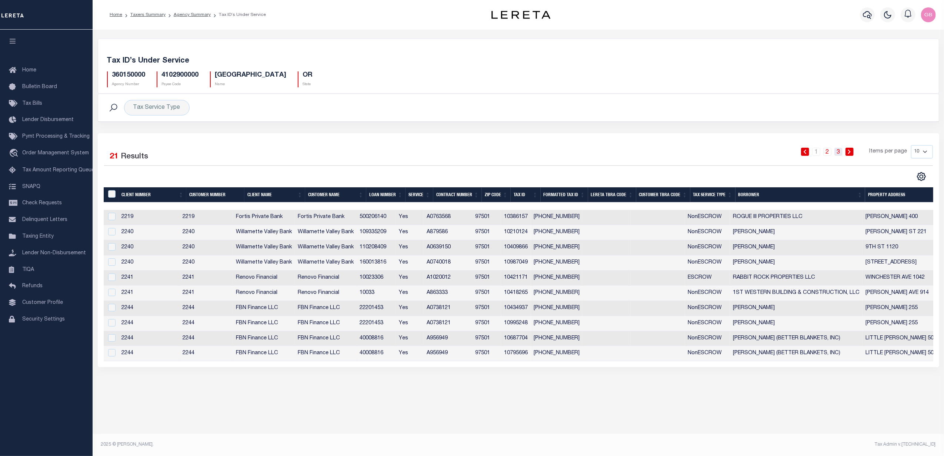
click at [839, 152] on link "3" at bounding box center [838, 152] width 8 height 8
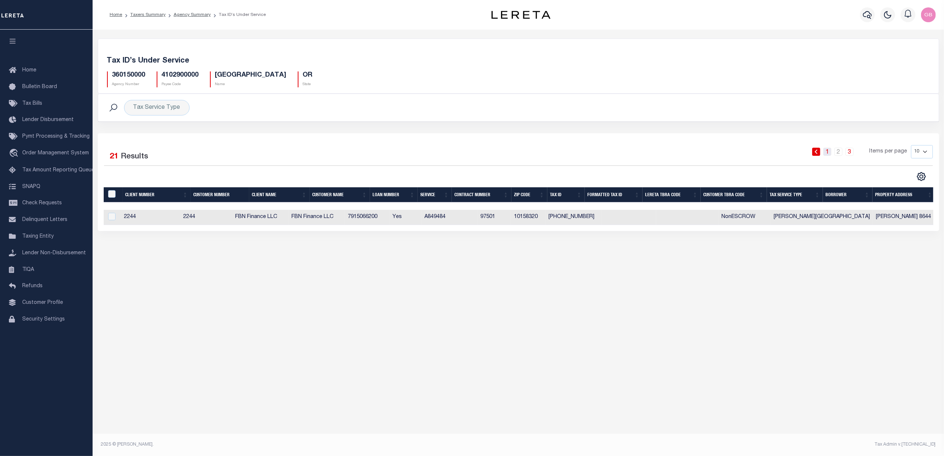
click at [830, 154] on link "1" at bounding box center [827, 152] width 8 height 8
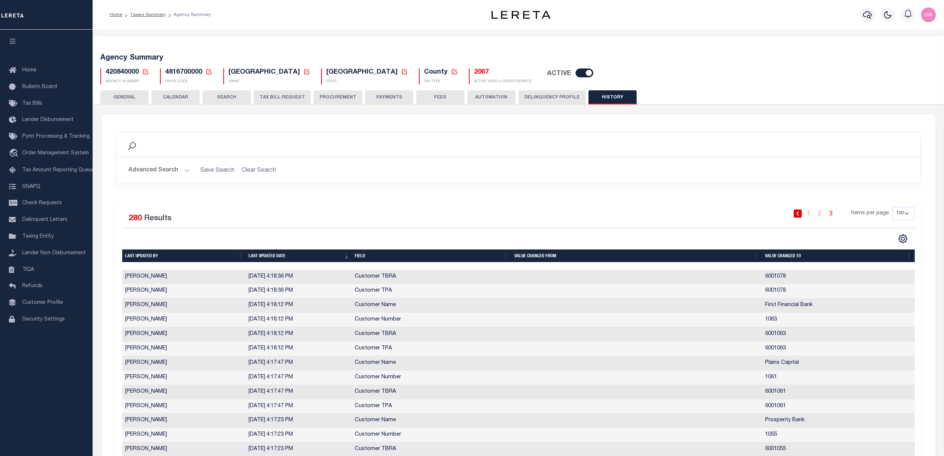
select select "100"
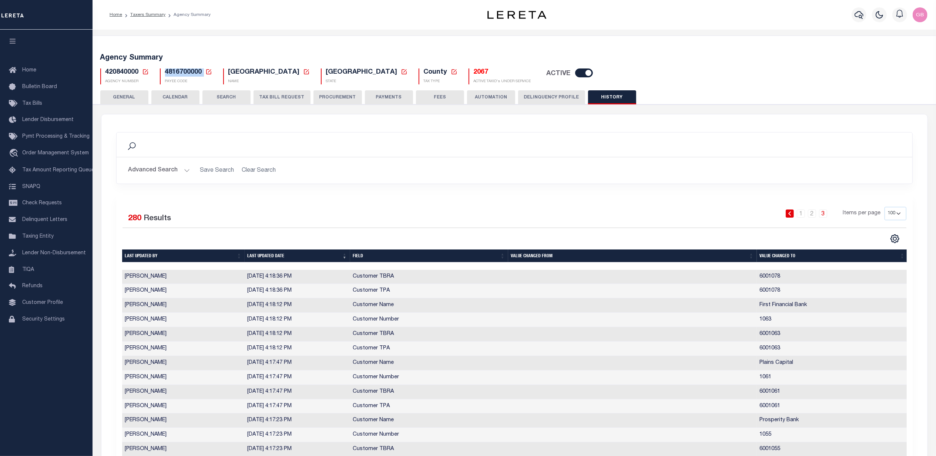
click at [204, 73] on h5 "4816700000 Payee Code Cancel Ok" at bounding box center [188, 73] width 47 height 8
